Goal: Task Accomplishment & Management: Manage account settings

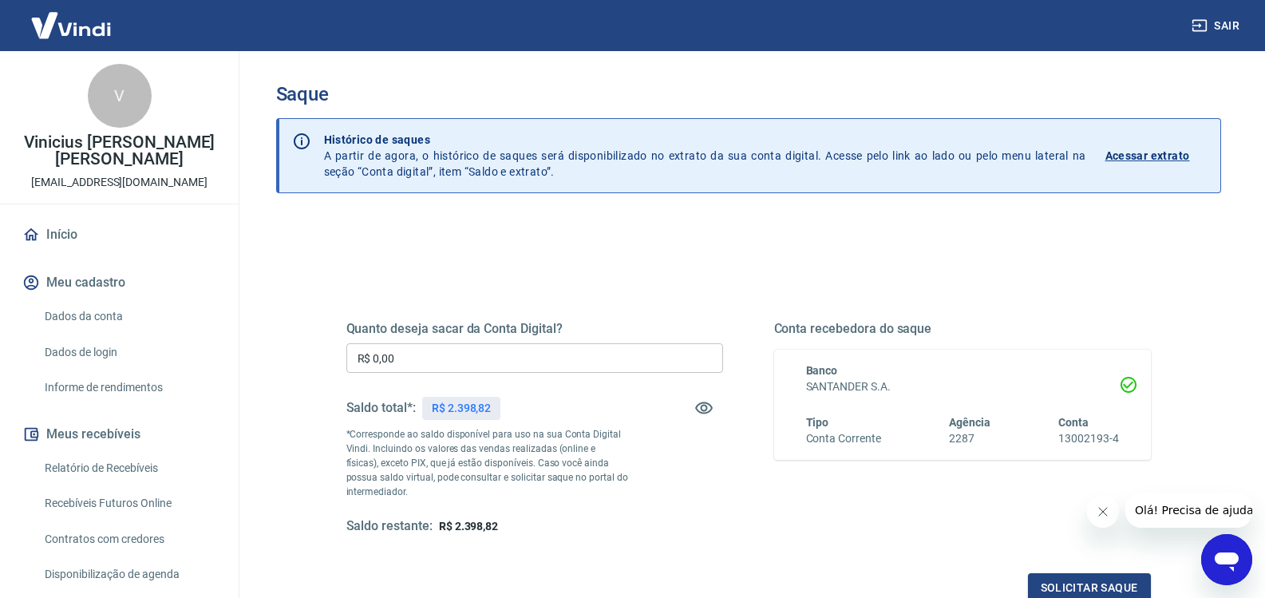
click at [1165, 161] on p "Acessar extrato" at bounding box center [1147, 156] width 85 height 16
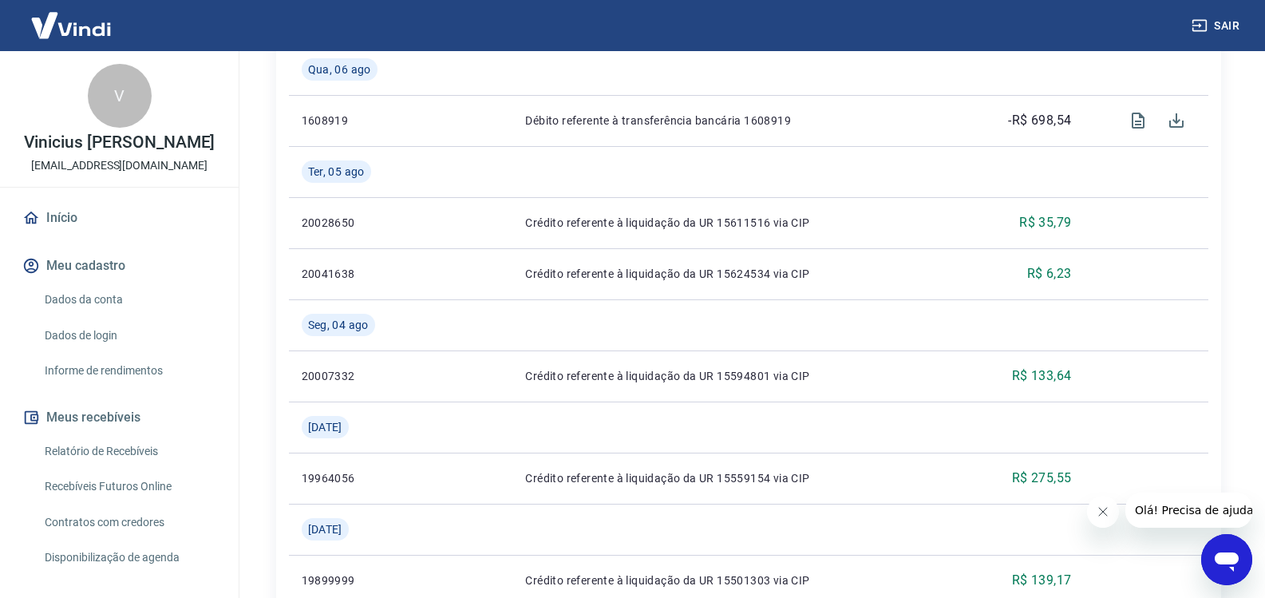
scroll to position [1038, 0]
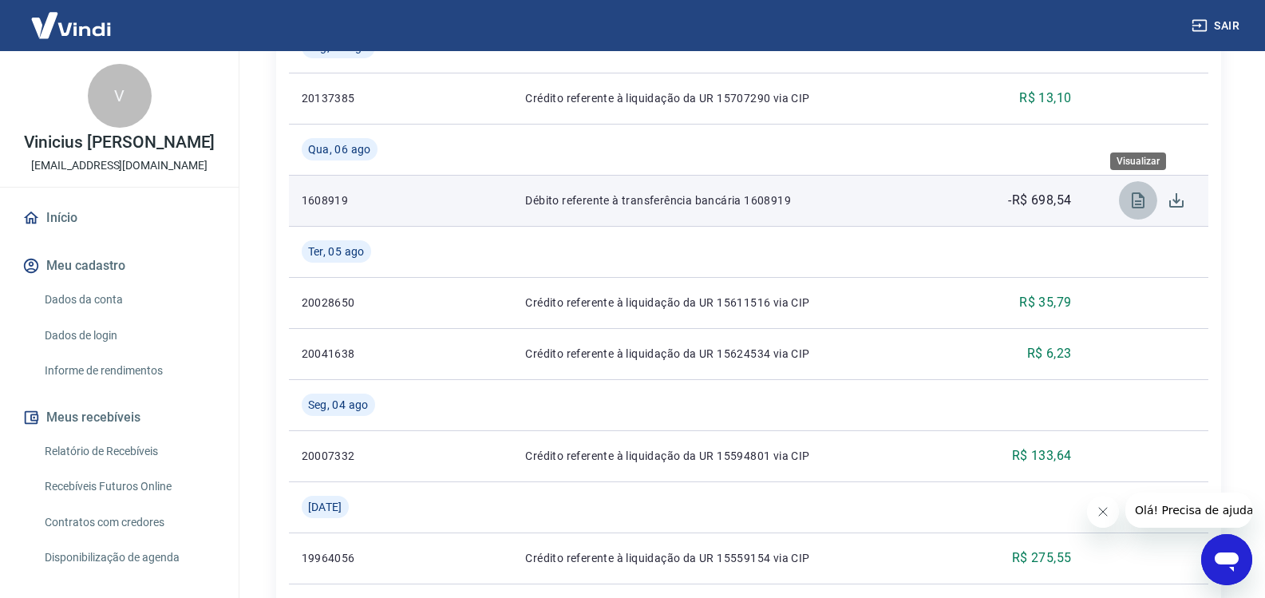
click at [1137, 196] on icon "Visualizar" at bounding box center [1138, 200] width 19 height 19
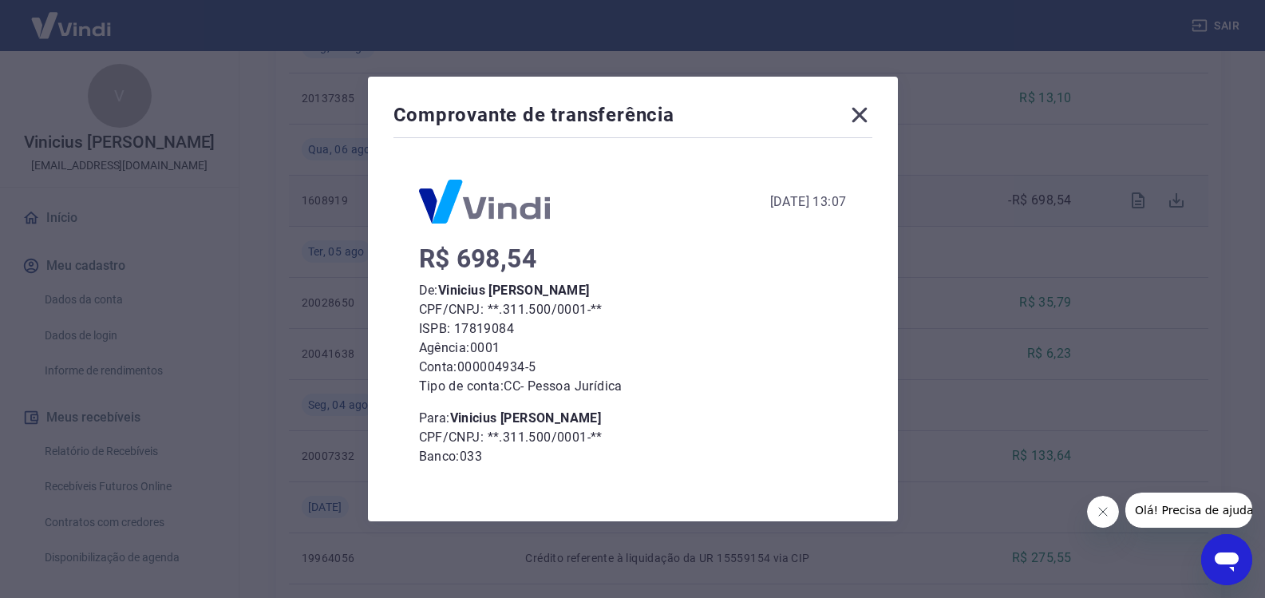
click at [860, 115] on icon at bounding box center [860, 115] width 26 height 26
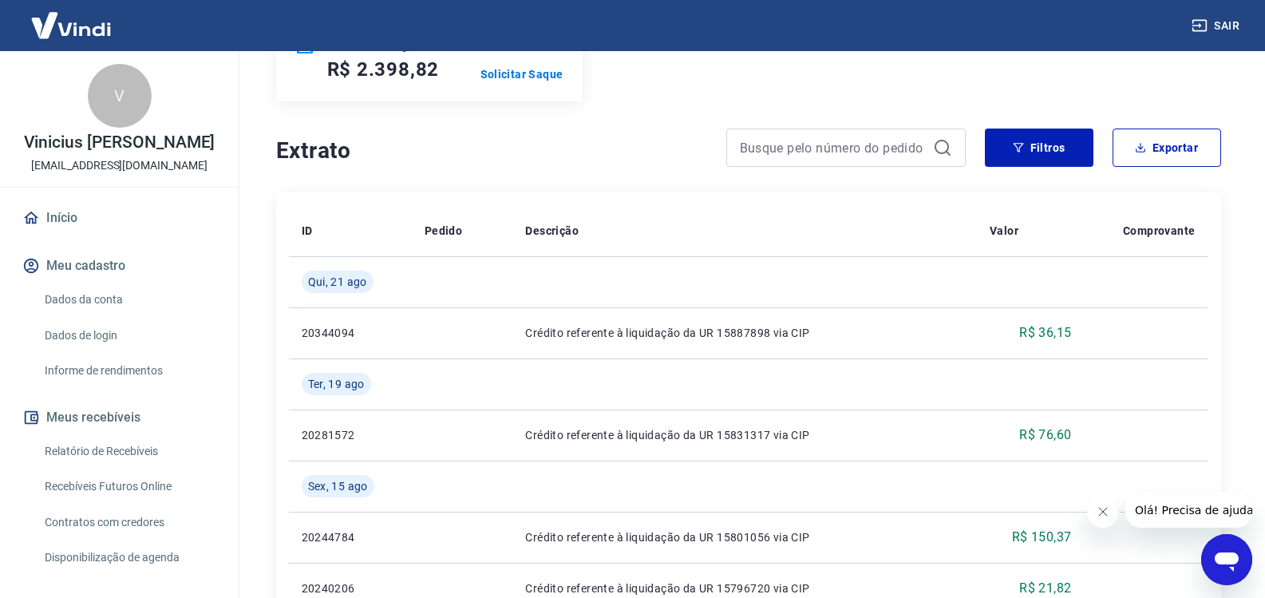
scroll to position [239, 0]
